Goal: Task Accomplishment & Management: Manage account settings

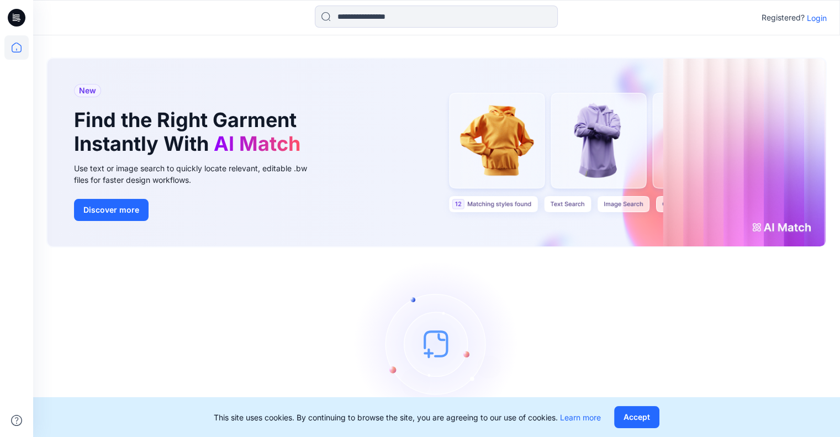
click at [13, 20] on icon at bounding box center [15, 20] width 5 height 1
click at [14, 20] on icon at bounding box center [15, 20] width 5 height 1
click at [629, 413] on button "Accept" at bounding box center [636, 417] width 45 height 22
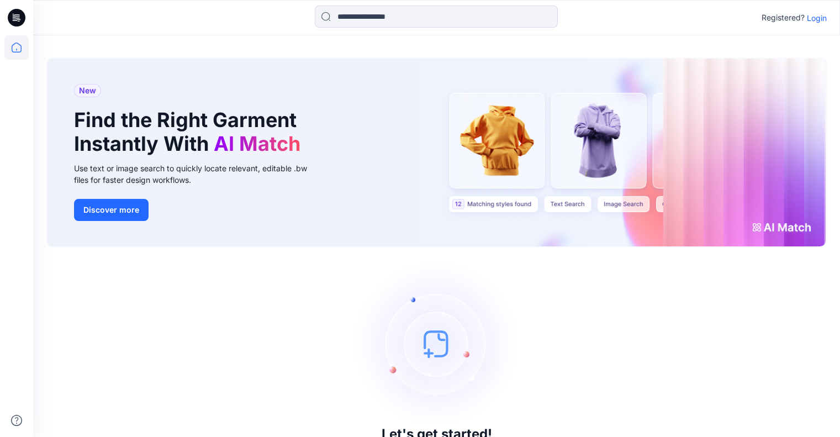
click at [15, 18] on icon at bounding box center [17, 18] width 18 height 18
click at [820, 19] on p "Login" at bounding box center [817, 18] width 20 height 12
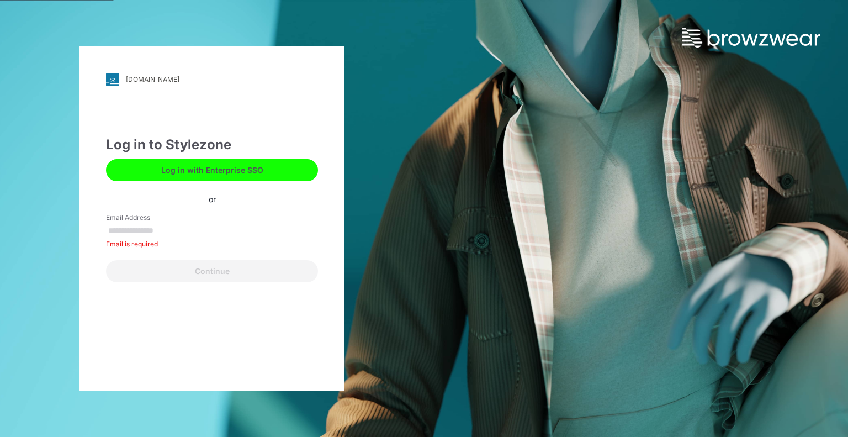
click at [180, 175] on button "Log in with Enterprise SSO" at bounding box center [212, 170] width 212 height 22
click at [181, 227] on input "Email Address" at bounding box center [212, 231] width 212 height 17
type input "**********"
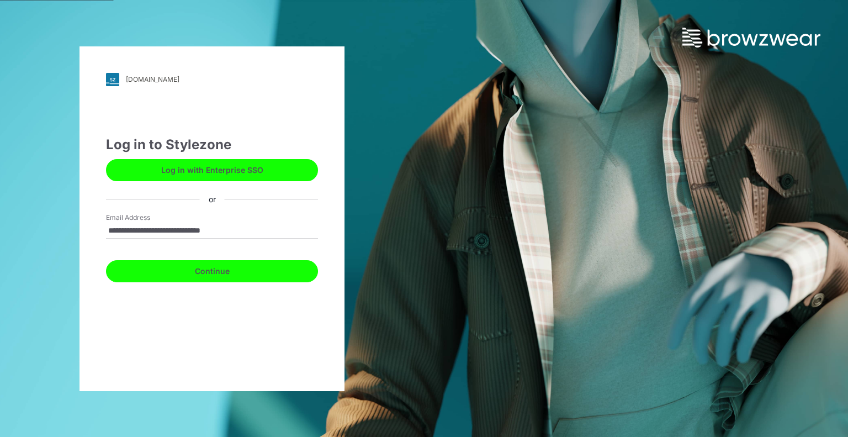
click at [201, 271] on button "Continue" at bounding box center [212, 271] width 212 height 22
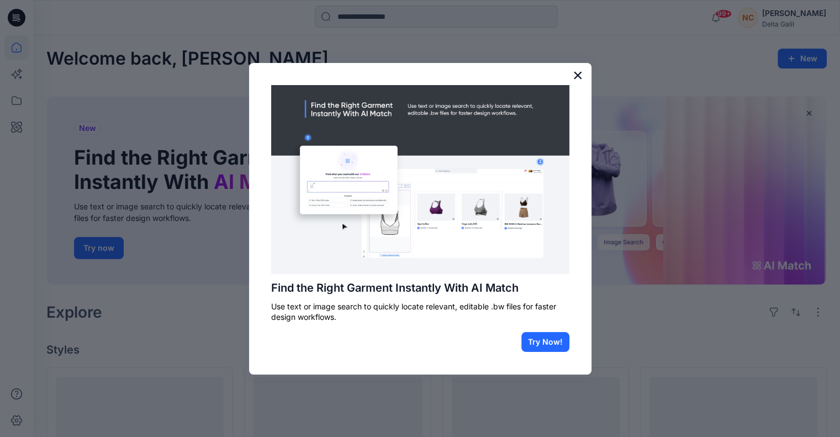
click at [578, 72] on button "×" at bounding box center [578, 75] width 10 height 18
